Goal: Transaction & Acquisition: Purchase product/service

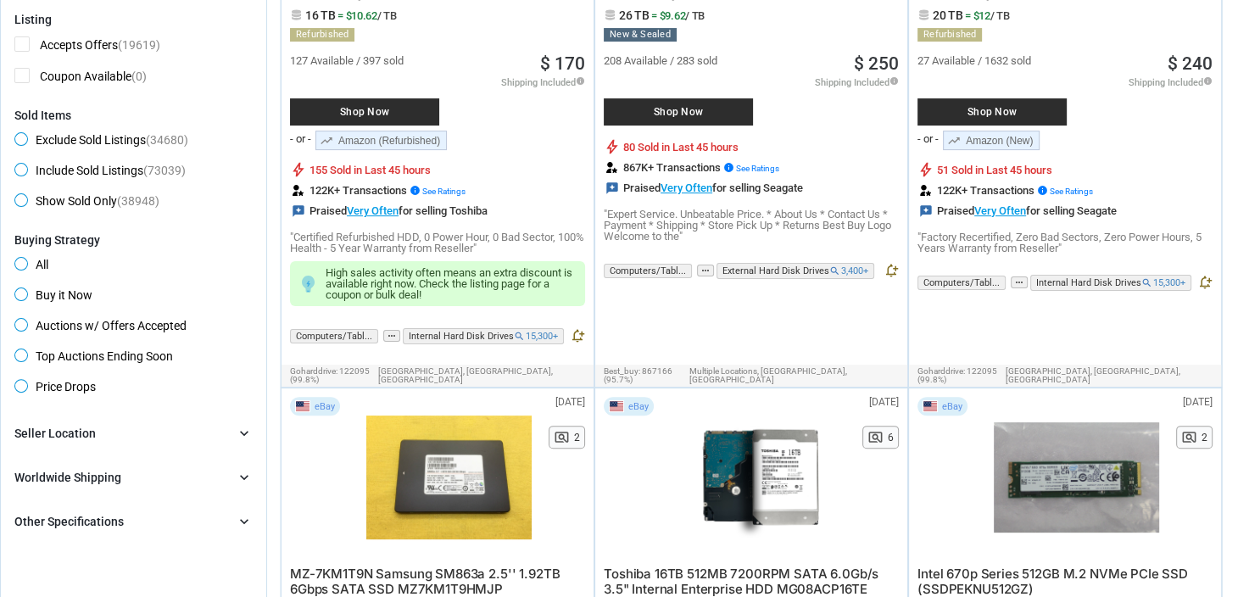
scroll to position [509, 0]
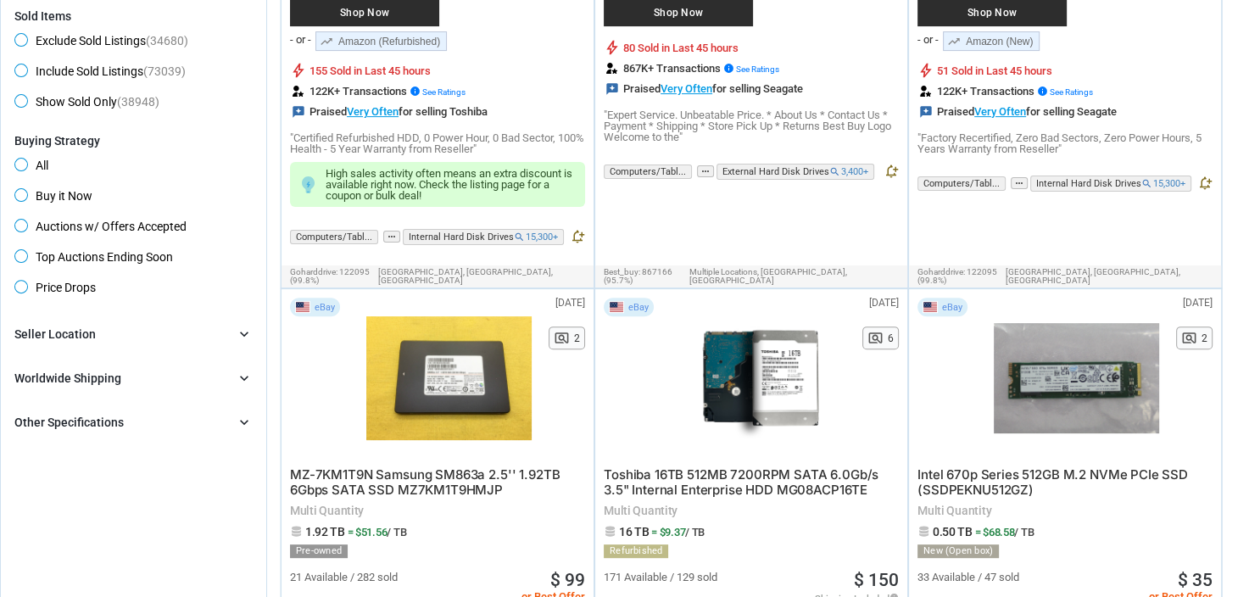
click at [214, 369] on div "Worldwide Shipping chevron_right" at bounding box center [133, 378] width 238 height 20
click at [214, 370] on div "Worldwide Shipping chevron_right" at bounding box center [133, 378] width 238 height 20
click at [230, 336] on div "Seller Location chevron_right" at bounding box center [133, 334] width 238 height 20
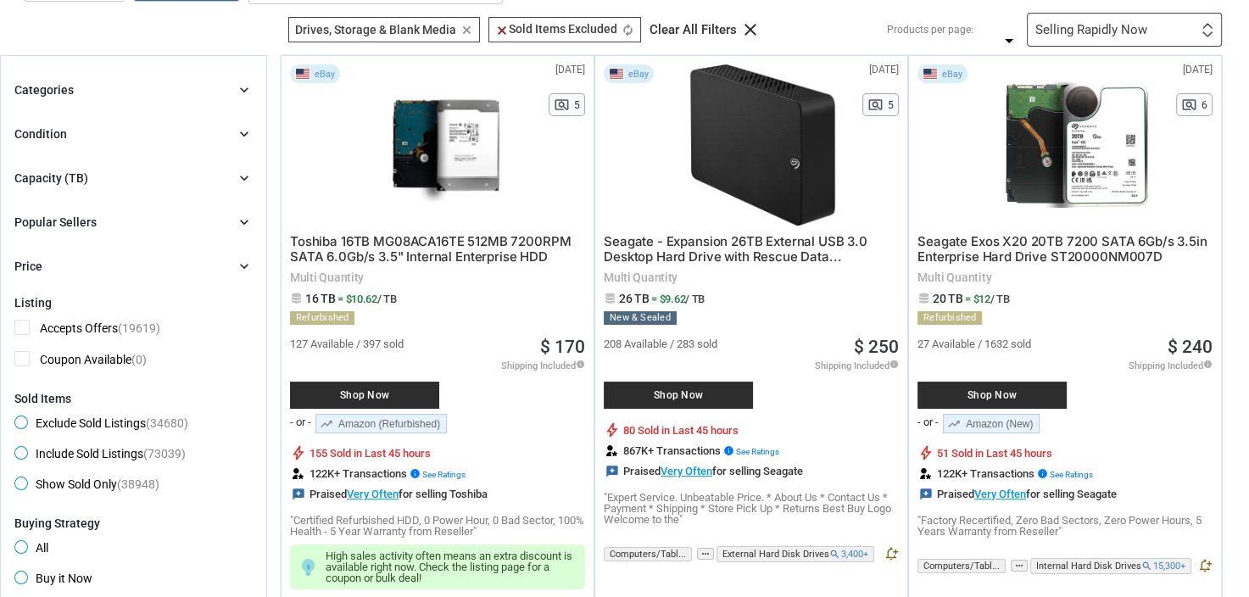
scroll to position [85, 0]
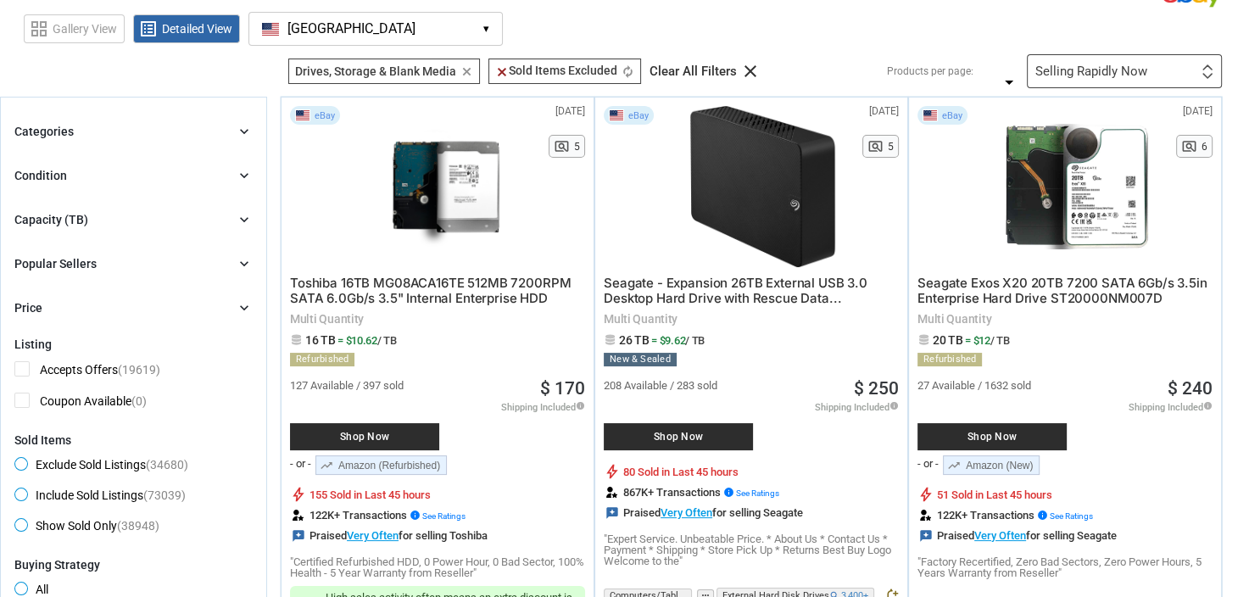
click at [161, 179] on div "Condition chevron_right" at bounding box center [133, 175] width 238 height 20
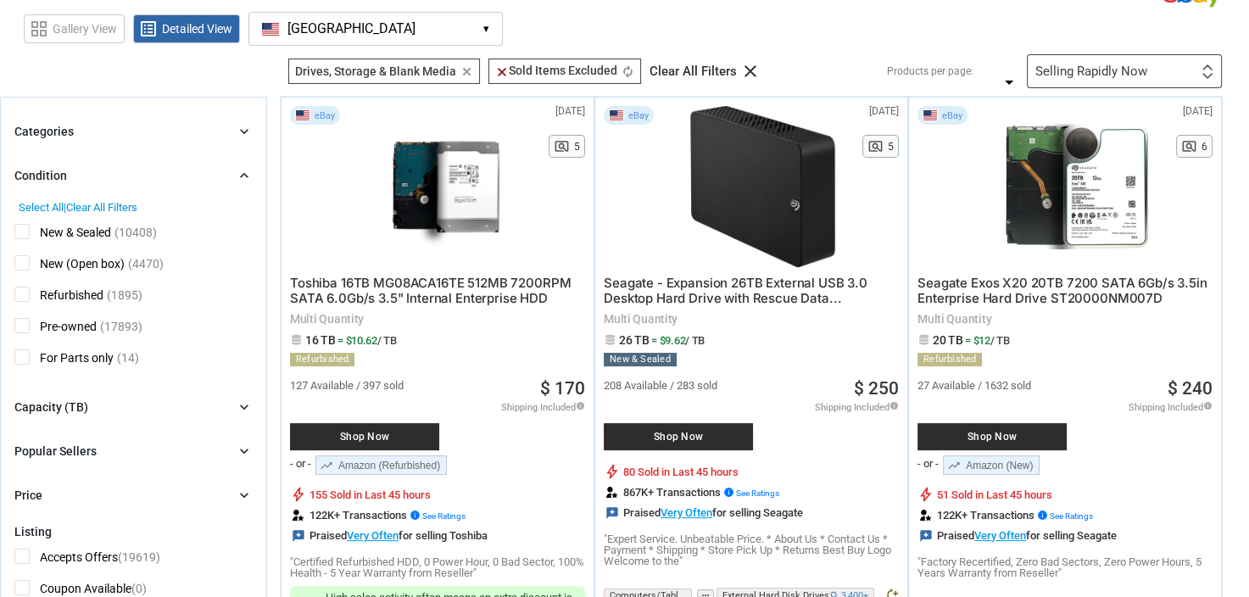
click at [161, 172] on div "Condition chevron_right" at bounding box center [133, 175] width 238 height 20
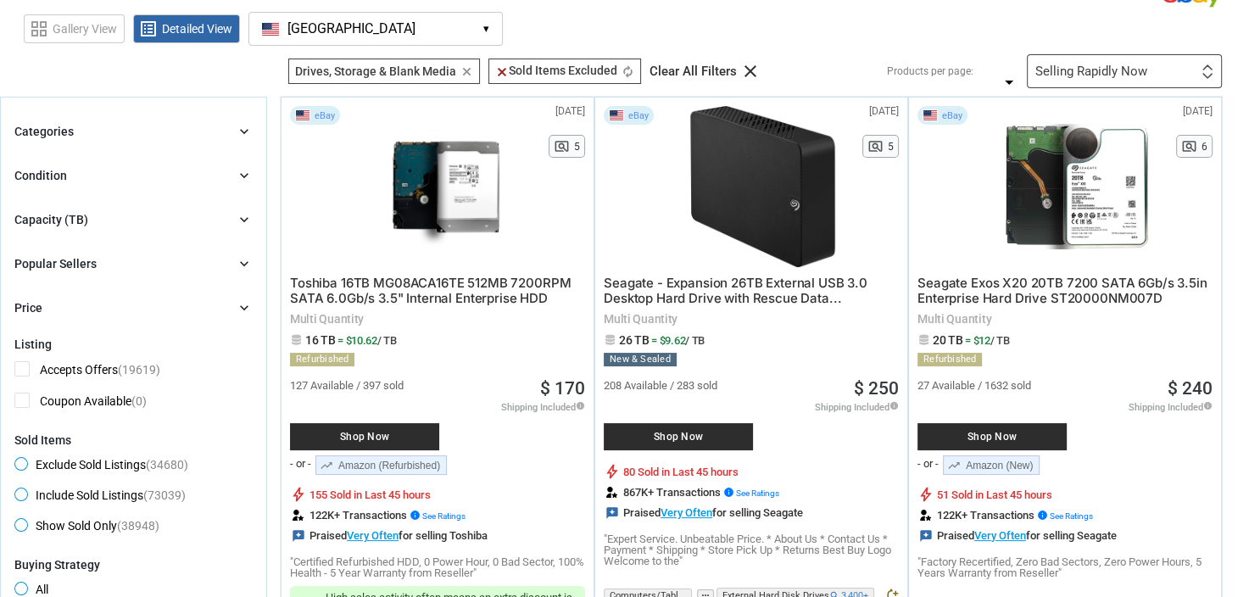
click at [159, 134] on div "Categories chevron_right" at bounding box center [133, 131] width 238 height 20
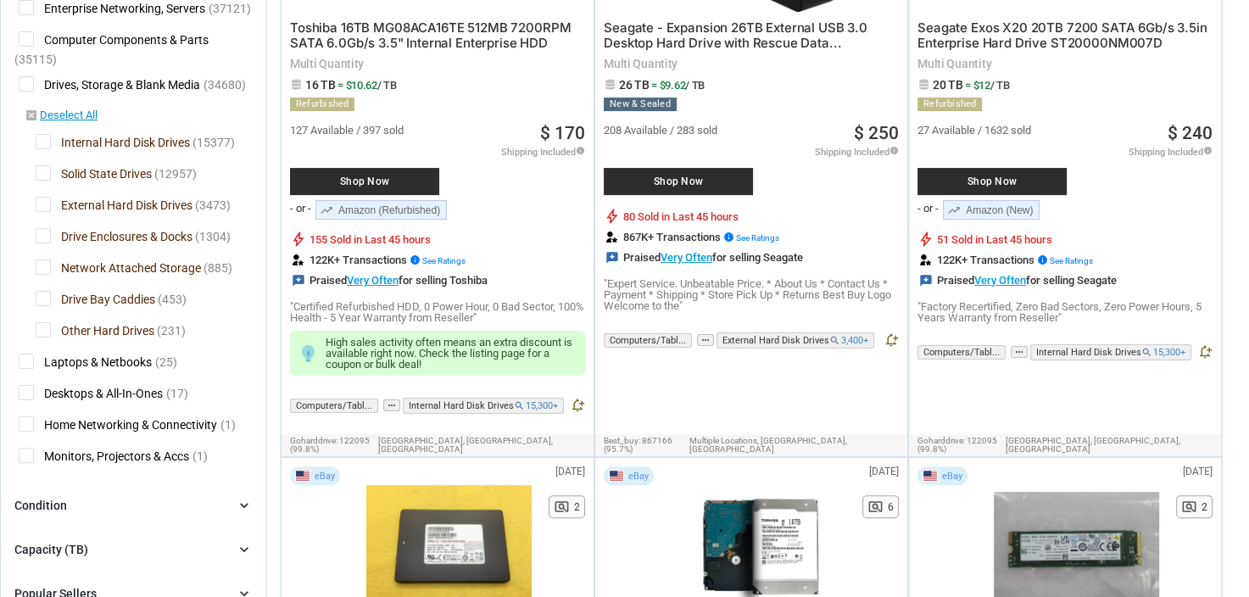
scroll to position [339, 0]
click at [47, 115] on link "disabled_by_default Deselect All" at bounding box center [61, 116] width 73 height 15
click at [42, 209] on span "External Hard Disk Drives" at bounding box center [114, 208] width 157 height 21
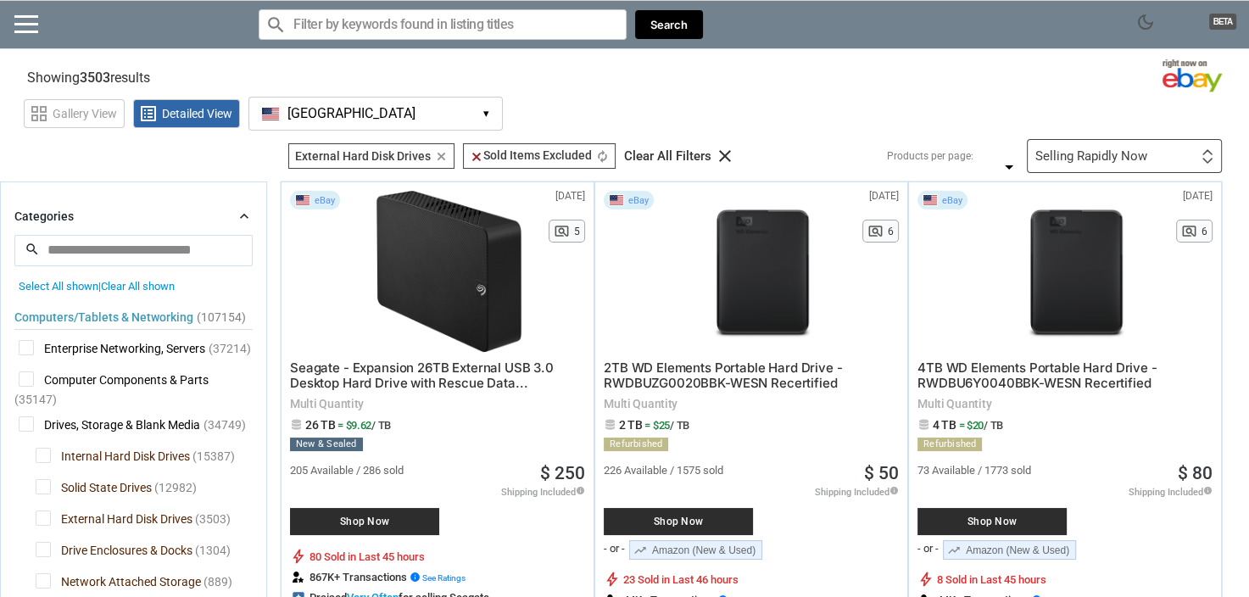
click at [151, 285] on span "Clear All shown" at bounding box center [138, 286] width 74 height 13
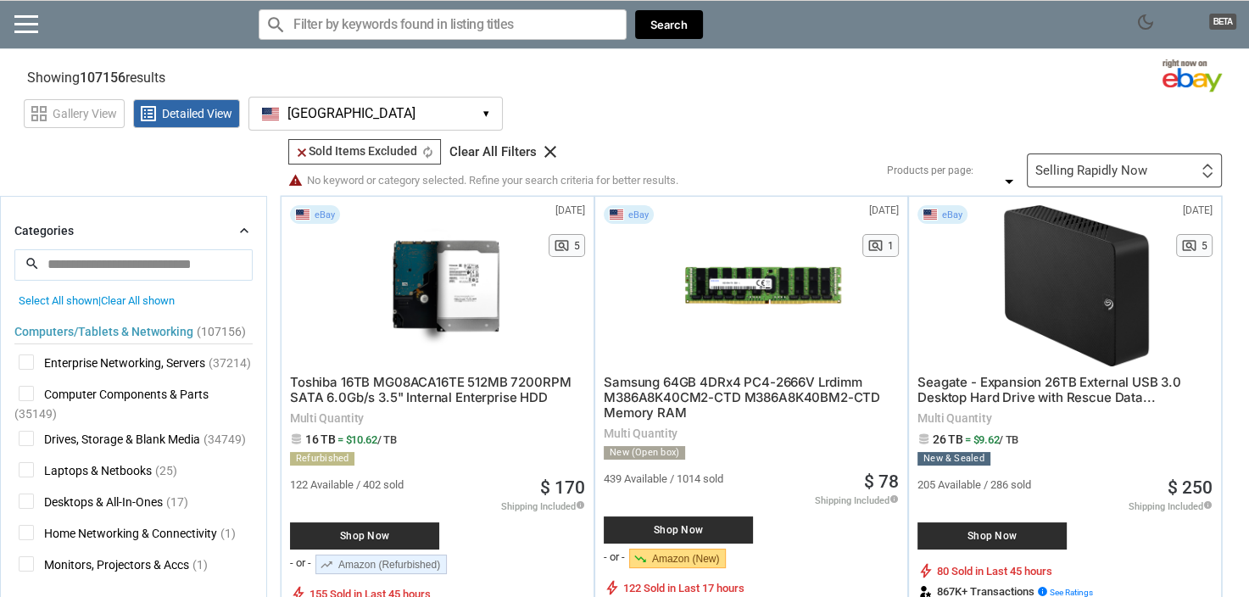
click at [448, 31] on input "Search for models" at bounding box center [443, 24] width 368 height 31
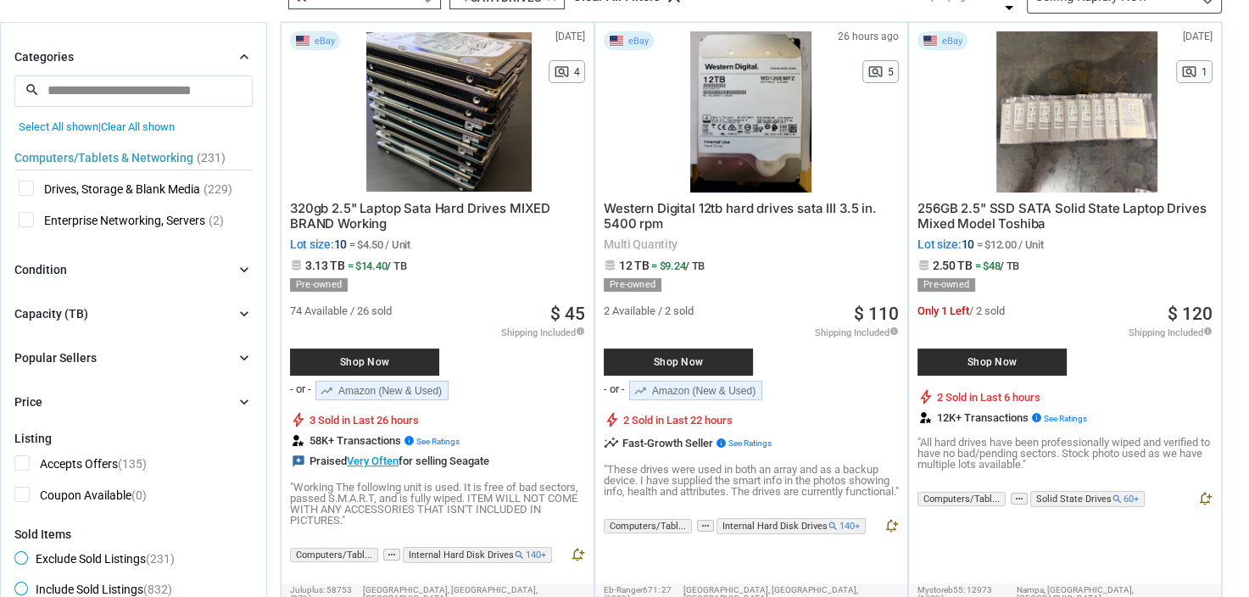
scroll to position [137, 0]
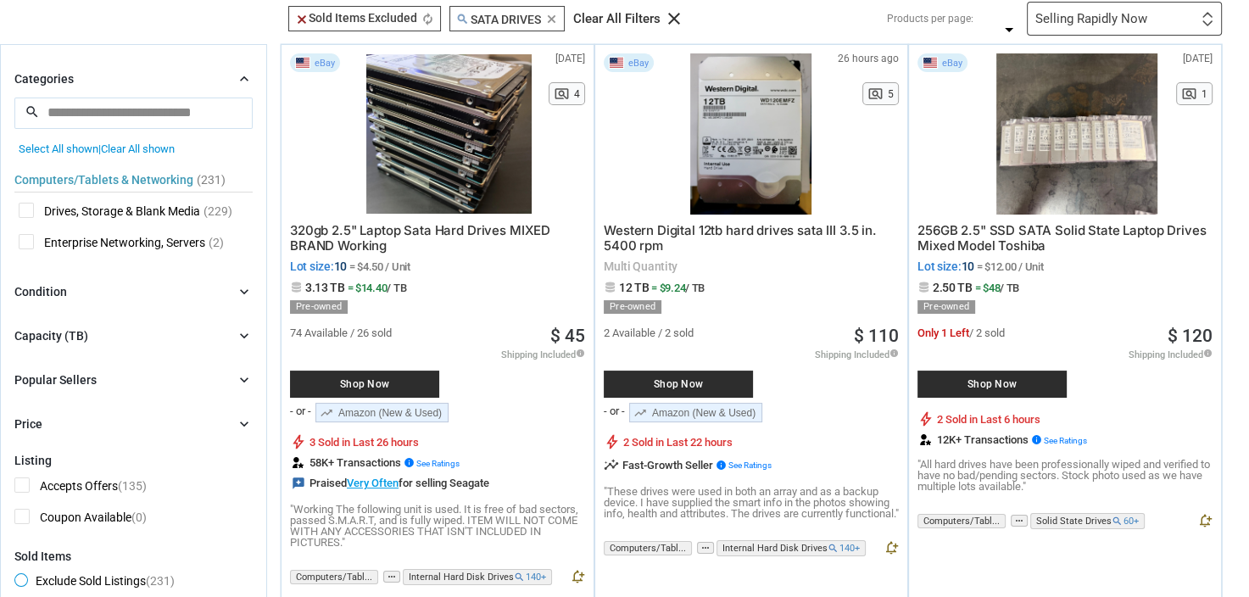
type input "sata drives"
click at [242, 332] on icon "chevron_right" at bounding box center [244, 335] width 17 height 17
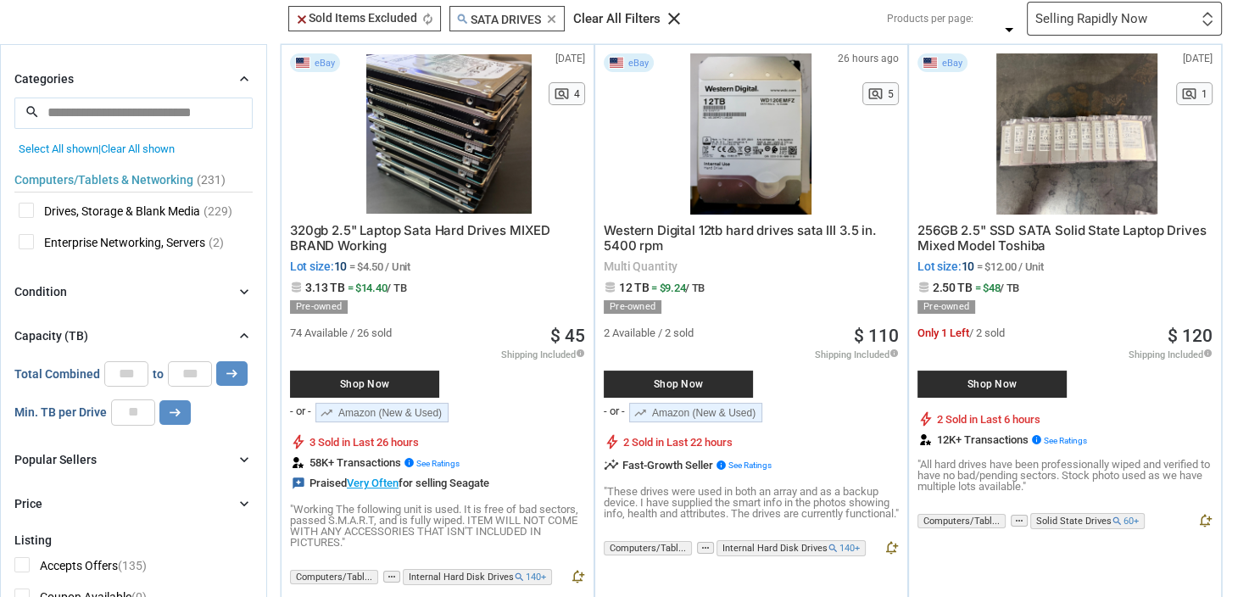
scroll to position [222, 0]
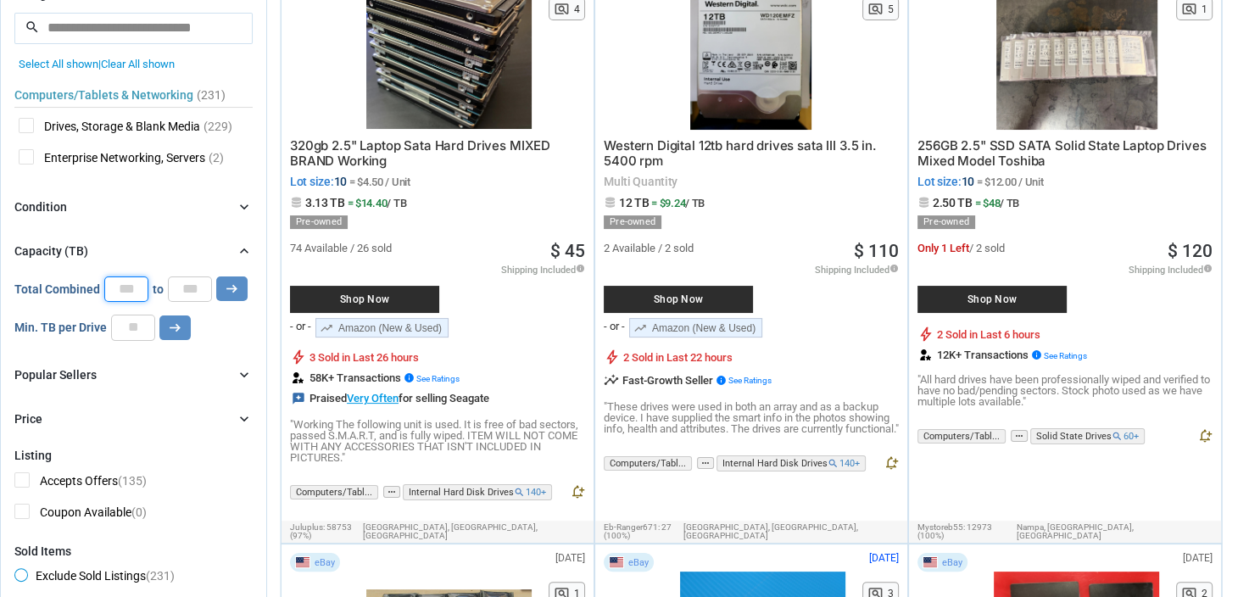
click at [120, 294] on input "*" at bounding box center [126, 288] width 44 height 25
drag, startPoint x: 132, startPoint y: 293, endPoint x: 112, endPoint y: 293, distance: 20.4
click at [112, 293] on input "**" at bounding box center [126, 288] width 44 height 25
type input "*"
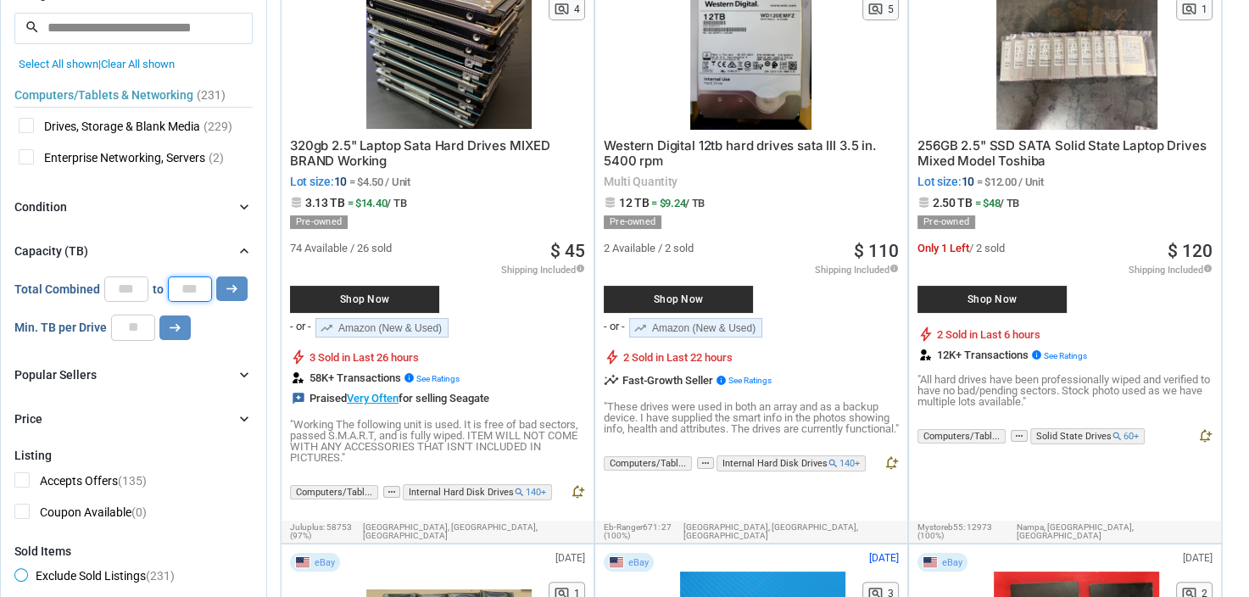
scroll to position [0, 0]
click at [177, 290] on input "*" at bounding box center [190, 288] width 44 height 25
drag, startPoint x: 193, startPoint y: 288, endPoint x: 172, endPoint y: 288, distance: 21.2
click at [172, 288] on input "*" at bounding box center [190, 288] width 44 height 25
type input "**"
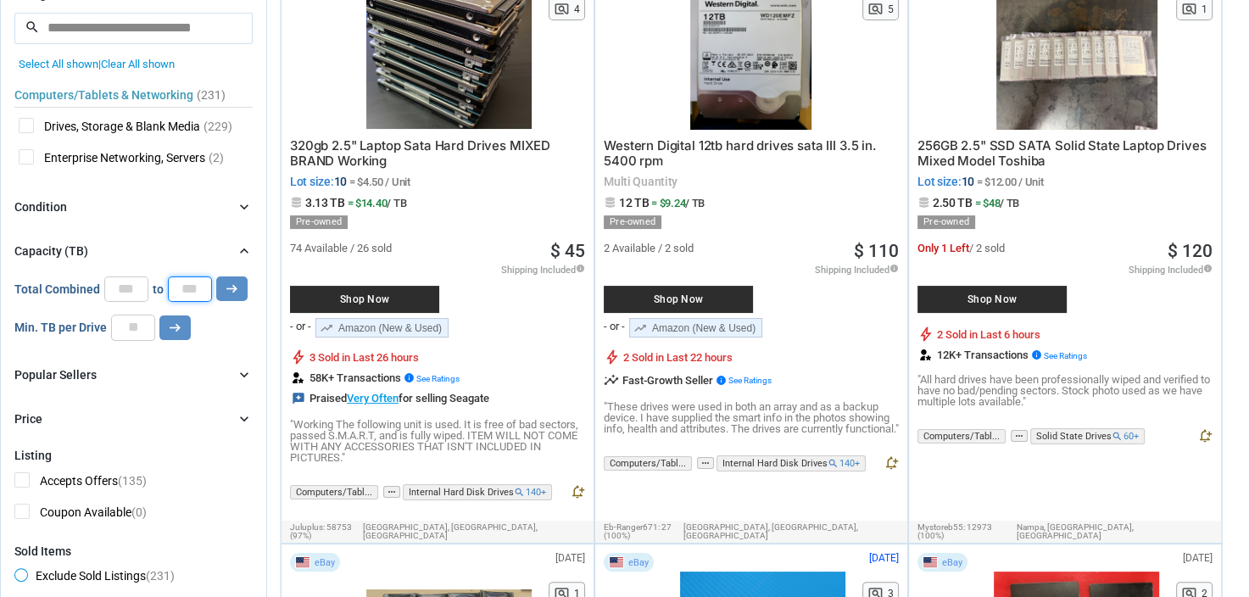
click at [216, 276] on button "arrow_right_alt" at bounding box center [231, 288] width 31 height 25
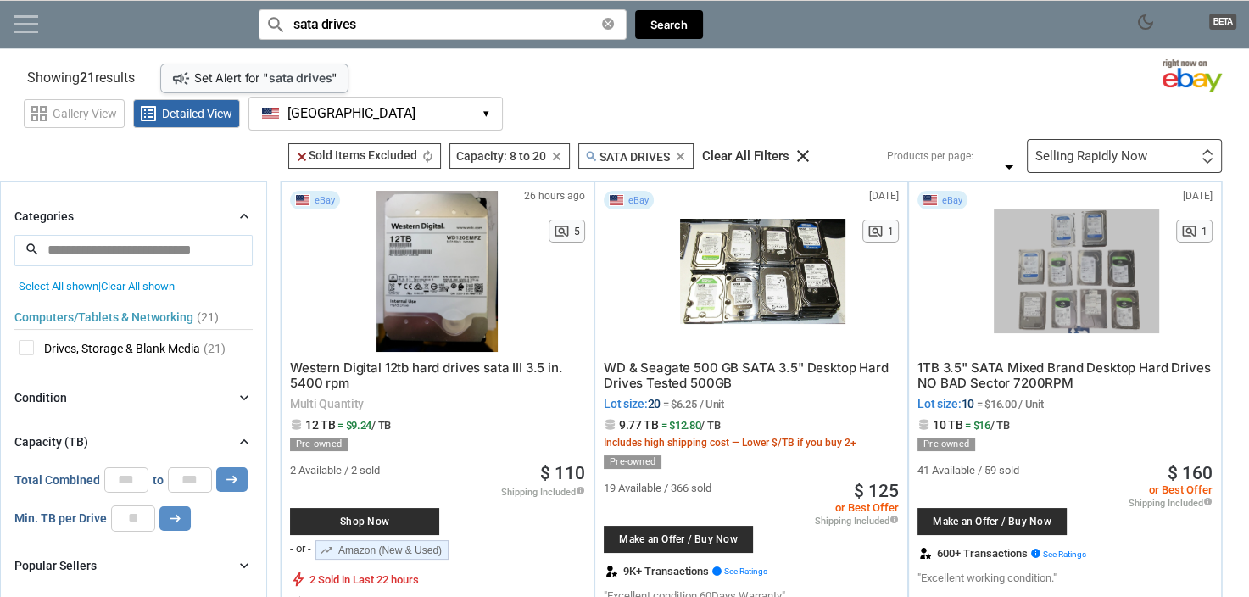
click at [21, 26] on link at bounding box center [26, 23] width 24 height 17
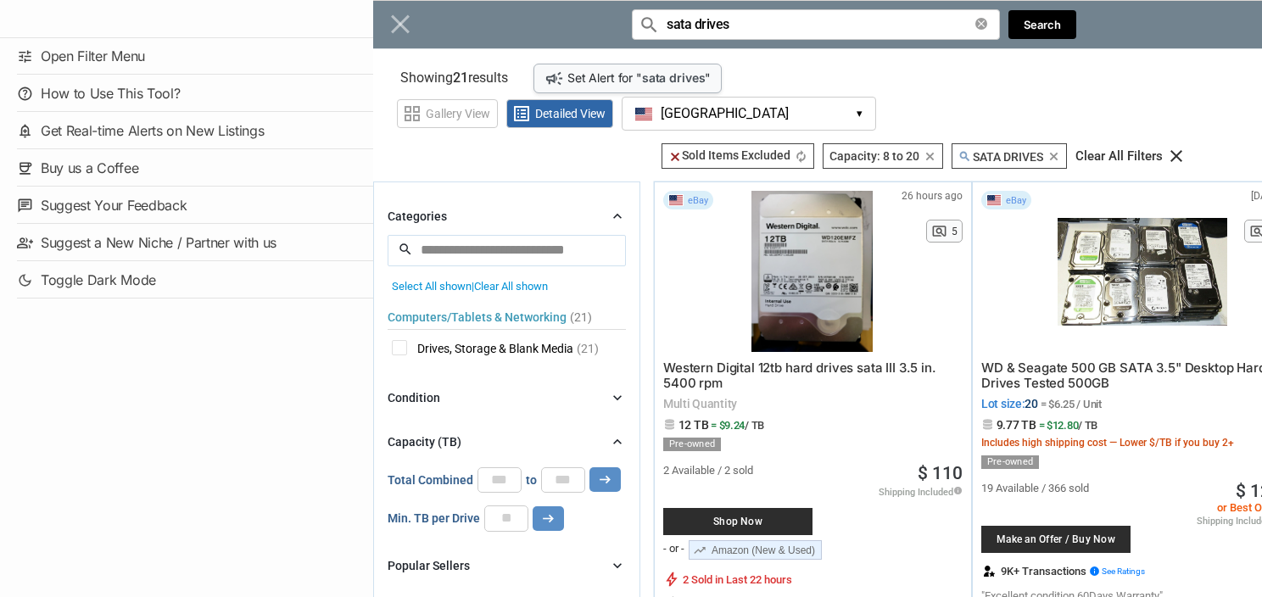
click at [21, 26] on div "Menu" at bounding box center [186, 19] width 373 height 38
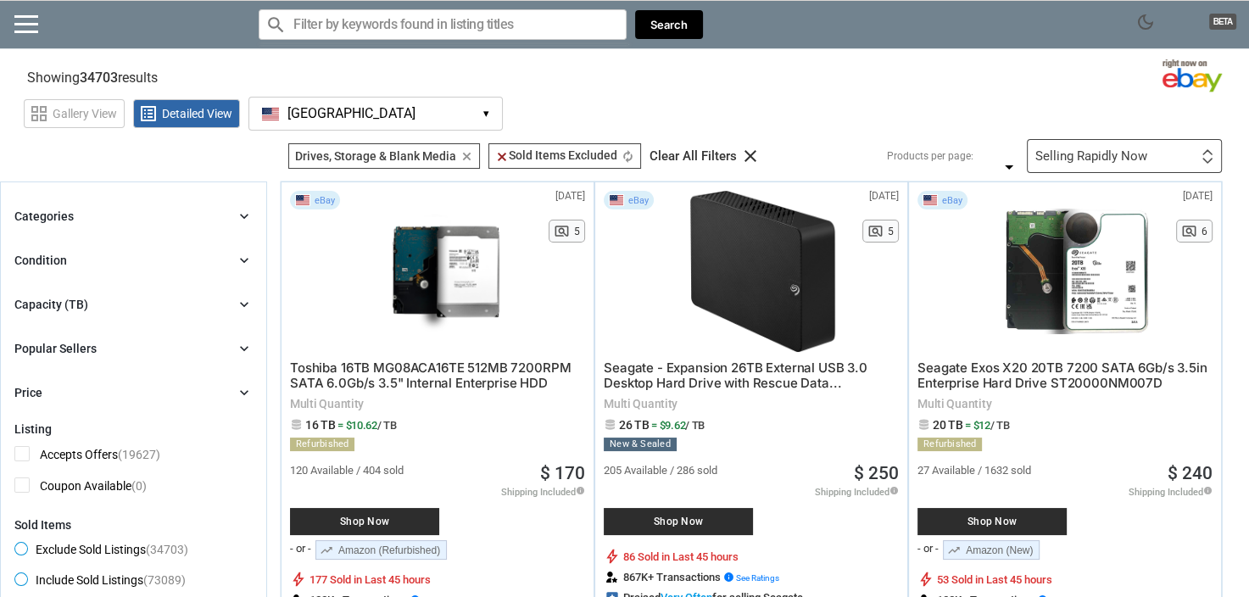
click at [739, 375] on span "Seagate - Expansion 26TB External USB 3.0 Desktop Hard Drive with Rescue Data..." at bounding box center [736, 375] width 264 height 31
click at [193, 228] on div "Categories chevron_right search close Select All shown | Clear All shown Comput…" at bounding box center [133, 304] width 238 height 197
click at [193, 214] on div "Categories chevron_right" at bounding box center [133, 216] width 238 height 20
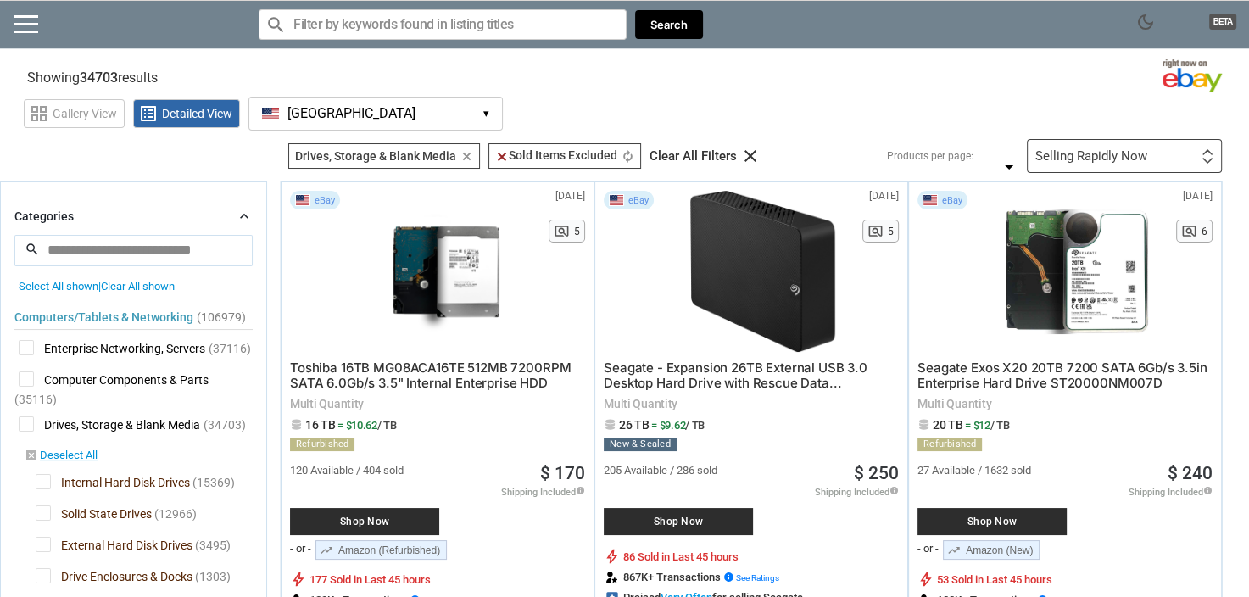
click at [193, 214] on div "Categories chevron_right" at bounding box center [133, 216] width 238 height 20
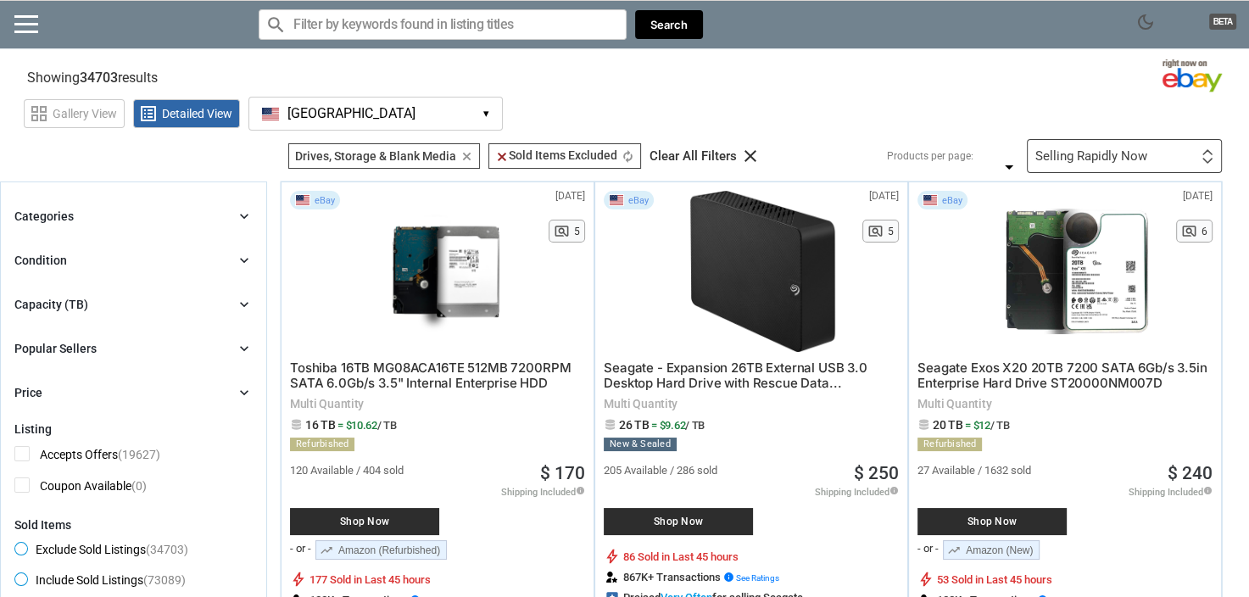
click at [201, 293] on div "Categories chevron_right search close Select All shown | Clear All shown Comput…" at bounding box center [133, 304] width 238 height 197
click at [195, 251] on div "Condition chevron_right" at bounding box center [133, 260] width 238 height 20
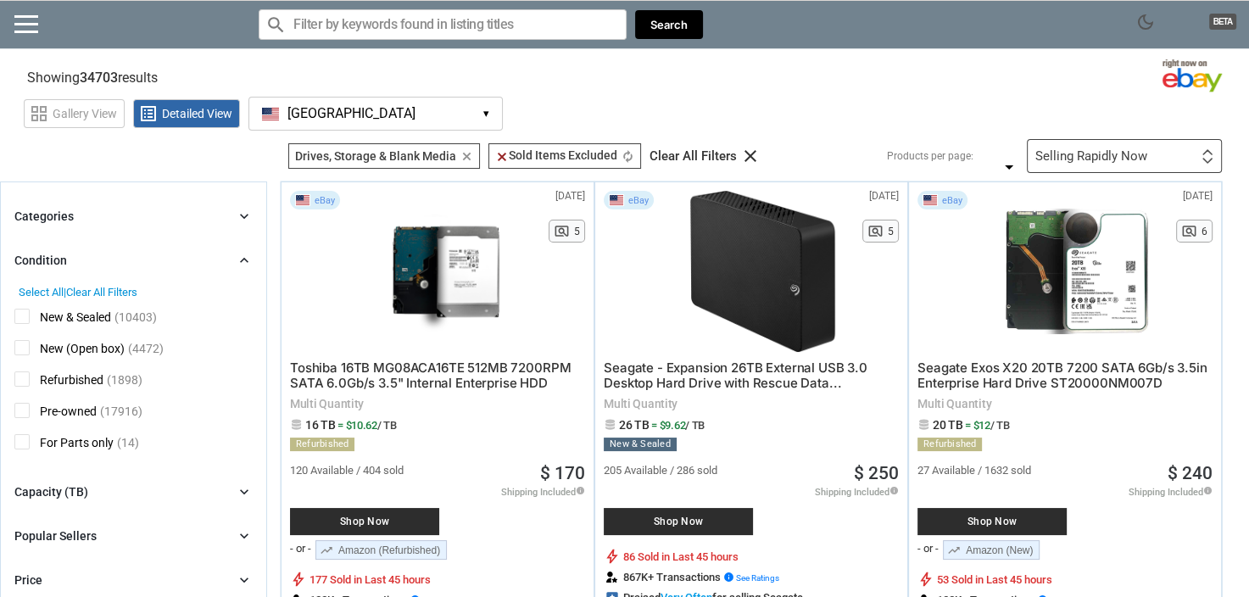
click at [195, 251] on div "Condition chevron_right" at bounding box center [133, 260] width 238 height 20
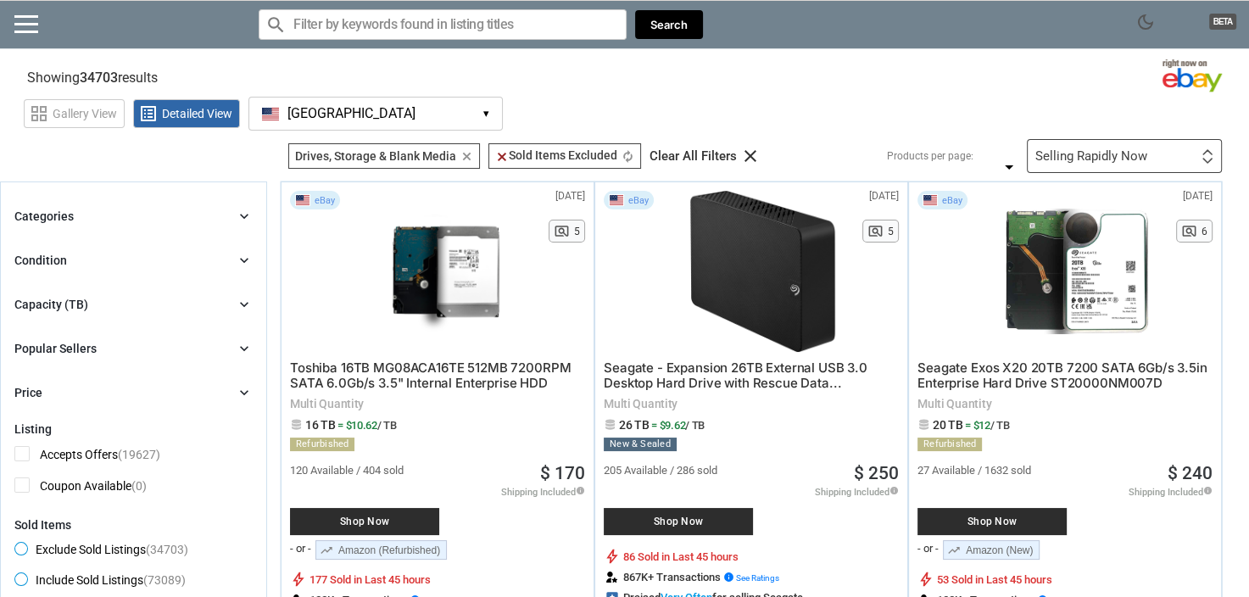
click at [201, 307] on div "Capacity (TB) chevron_right" at bounding box center [133, 304] width 238 height 20
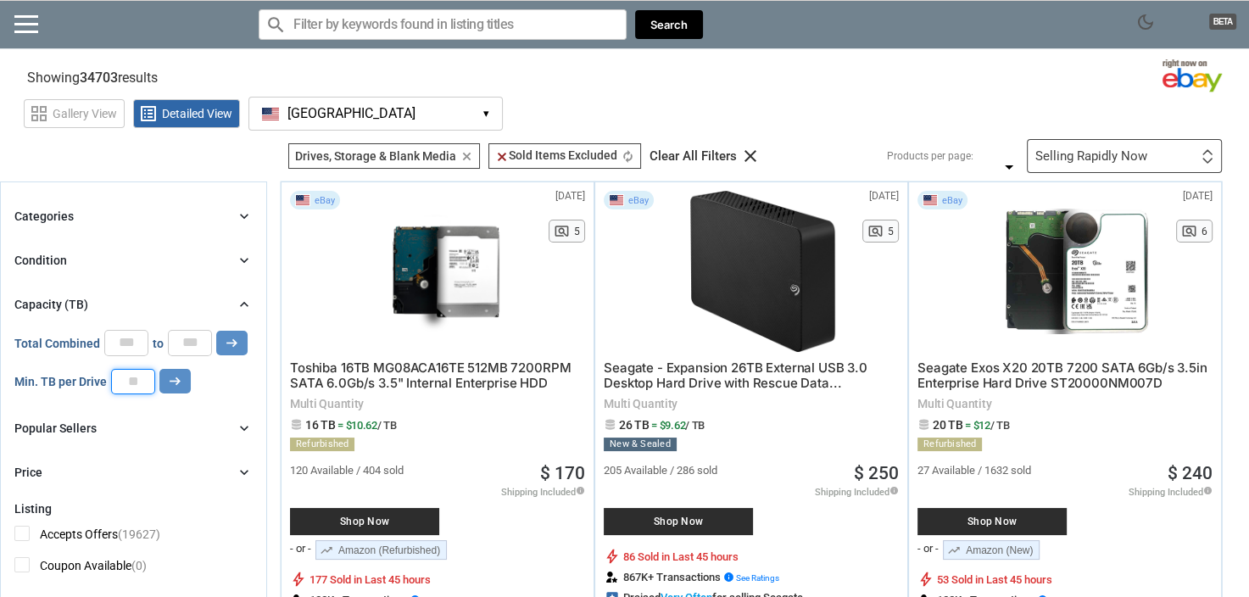
click at [136, 377] on input "number" at bounding box center [133, 381] width 44 height 25
type input "*"
click at [216, 331] on button "arrow_right_alt" at bounding box center [231, 343] width 31 height 25
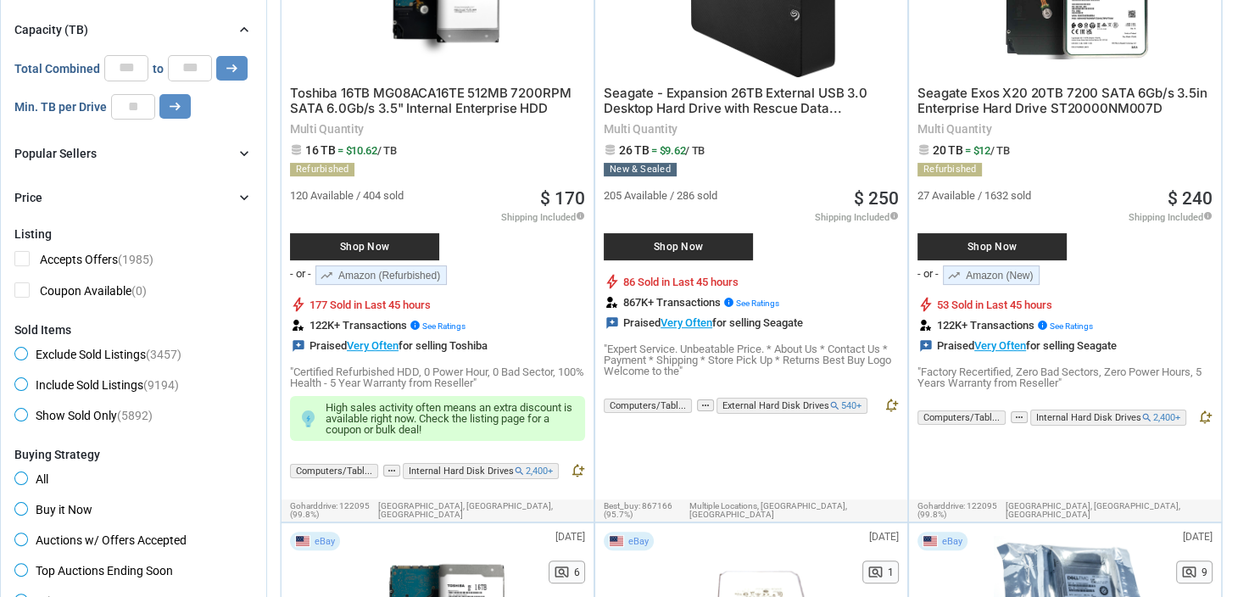
scroll to position [509, 0]
